Goal: Information Seeking & Learning: Learn about a topic

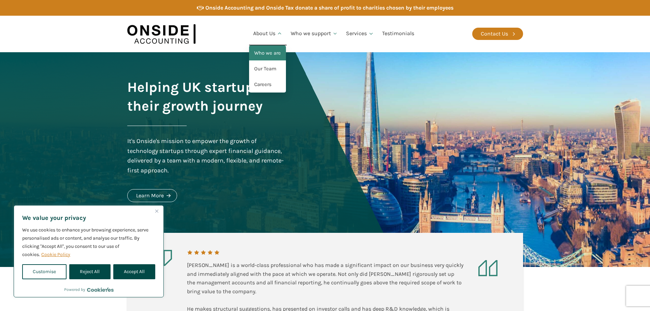
click at [271, 55] on link "Who we are" at bounding box center [267, 53] width 37 height 16
click at [278, 67] on link "Our Team" at bounding box center [267, 69] width 37 height 16
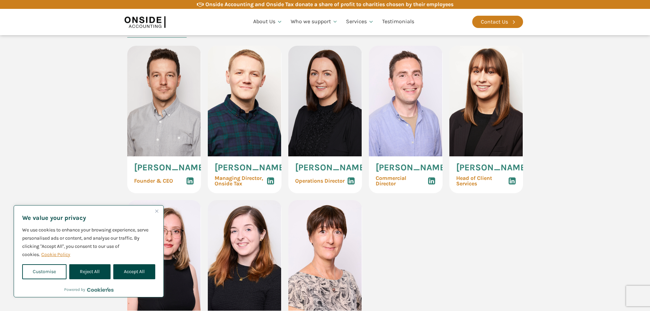
scroll to position [341, 0]
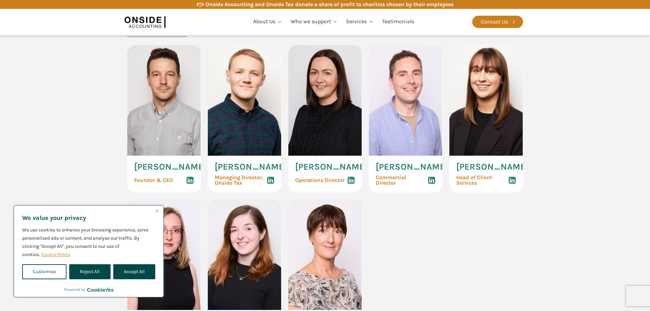
click at [260, 85] on img at bounding box center [245, 100] width 74 height 111
click at [252, 146] on img at bounding box center [245, 100] width 74 height 111
click at [242, 97] on img at bounding box center [245, 100] width 74 height 111
click at [256, 94] on img at bounding box center [245, 100] width 74 height 111
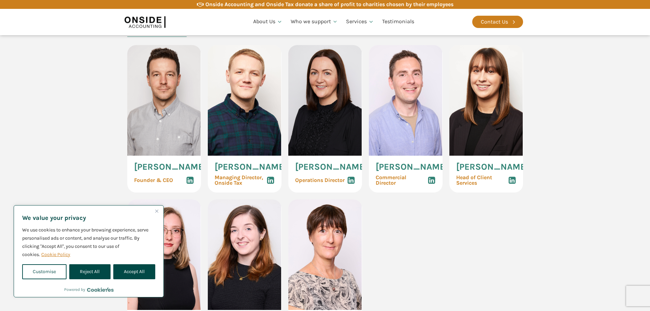
click at [256, 94] on img at bounding box center [245, 100] width 74 height 111
